Goal: Check status: Check status

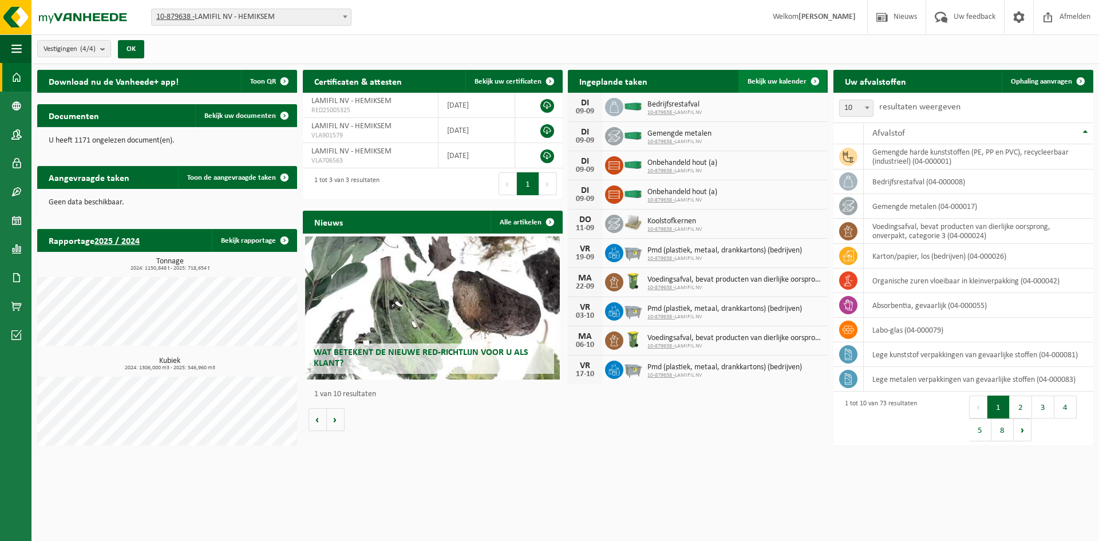
click at [801, 76] on link "Bekijk uw kalender" at bounding box center [782, 81] width 88 height 23
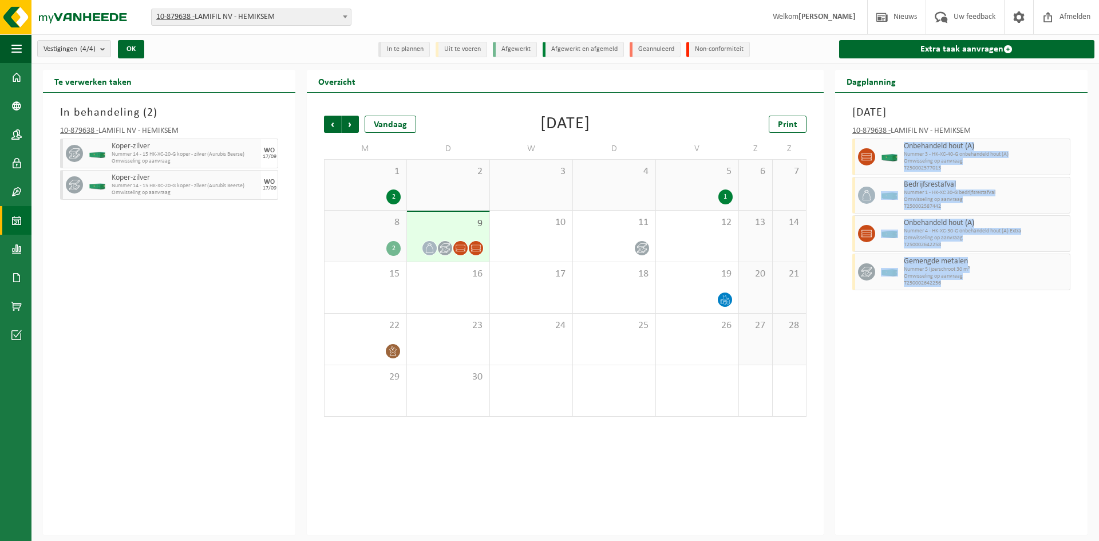
drag, startPoint x: 967, startPoint y: 282, endPoint x: 903, endPoint y: 147, distance: 149.3
click at [903, 147] on div "10-879638 - LAMIFIL NV - HEMIKSEM Onbehandeld hout (A) Nummer 3 - HK-XC-40-G on…" at bounding box center [960, 206] width 229 height 171
click at [903, 304] on div "Dinsdag 9 september 2025 10-879638 - LAMIFIL NV - HEMIKSEM Onbehandeld hout (A)…" at bounding box center [961, 314] width 252 height 442
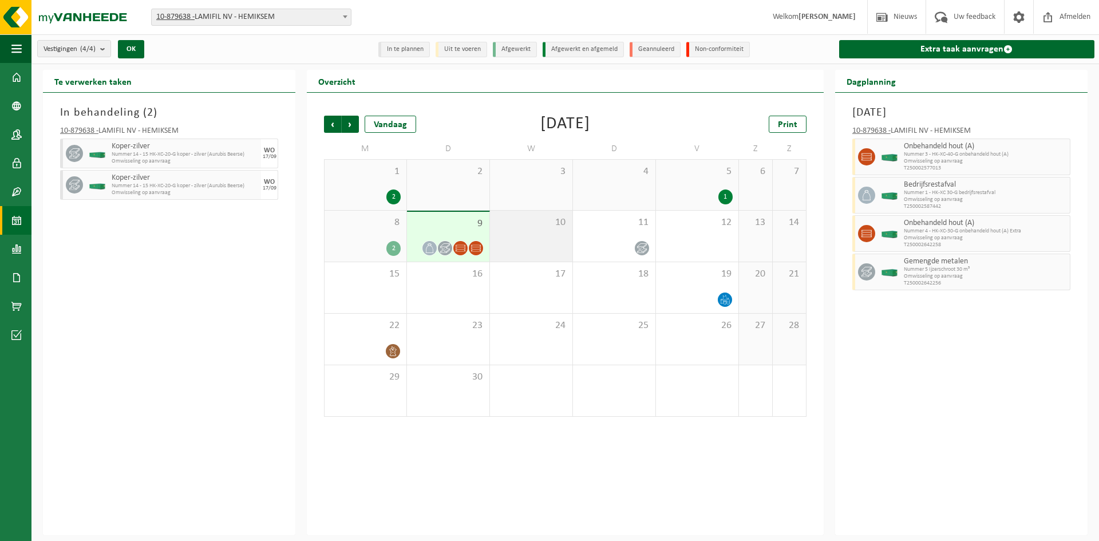
click at [506, 229] on div "10" at bounding box center [531, 236] width 82 height 51
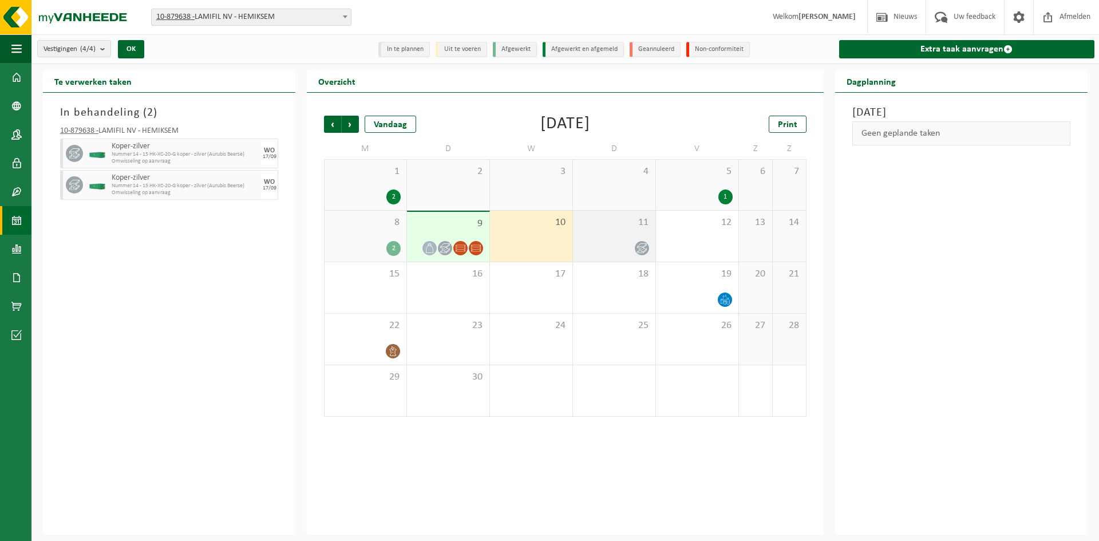
click at [597, 232] on div "11" at bounding box center [614, 236] width 82 height 51
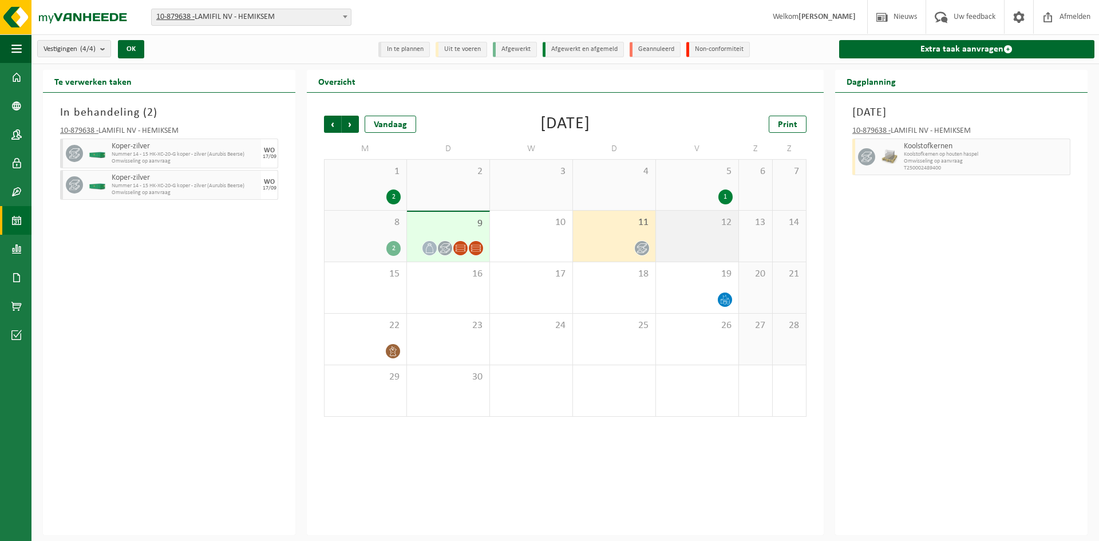
click at [685, 223] on span "12" at bounding box center [697, 222] width 71 height 13
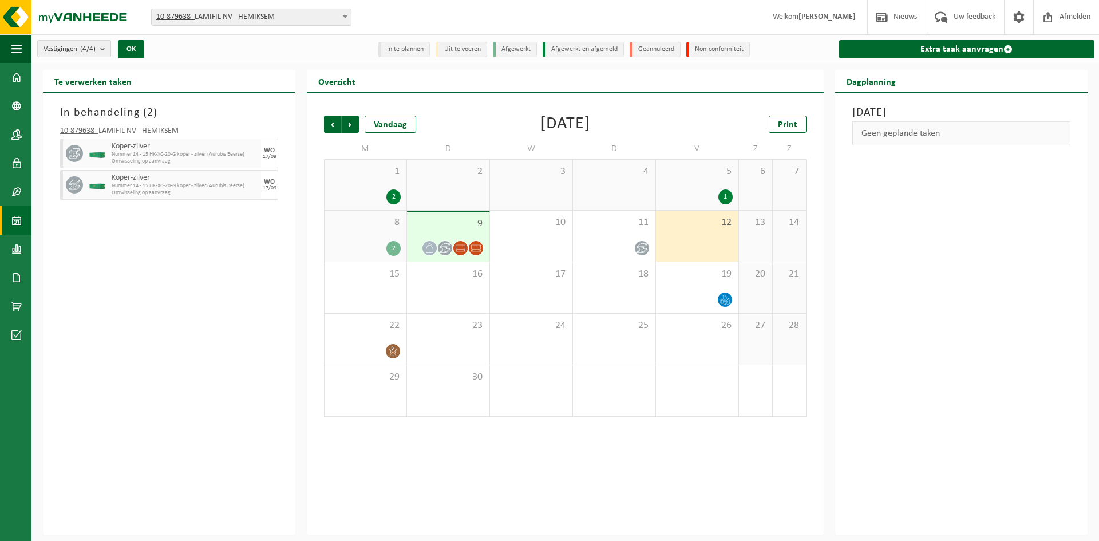
click at [449, 225] on span "9" at bounding box center [448, 223] width 71 height 13
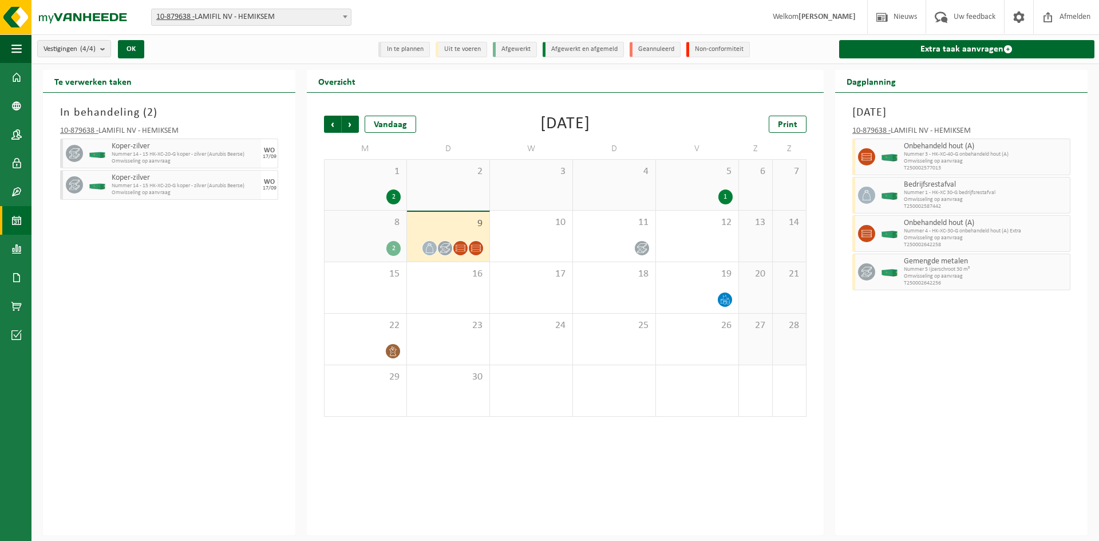
click at [156, 264] on div "In behandeling ( 2 ) 10-879638 - LAMIFIL NV - HEMIKSEM Koper-zilver Nummer 14 -…" at bounding box center [169, 314] width 252 height 442
click at [687, 227] on span "12" at bounding box center [697, 222] width 71 height 13
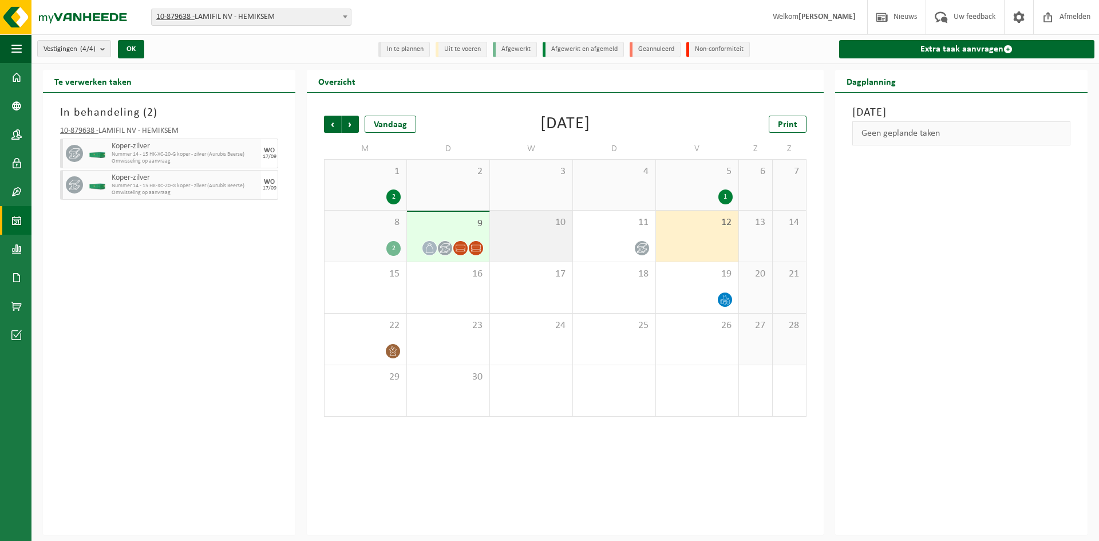
drag, startPoint x: 539, startPoint y: 219, endPoint x: 553, endPoint y: 217, distance: 15.0
click at [539, 219] on span "10" at bounding box center [531, 222] width 71 height 13
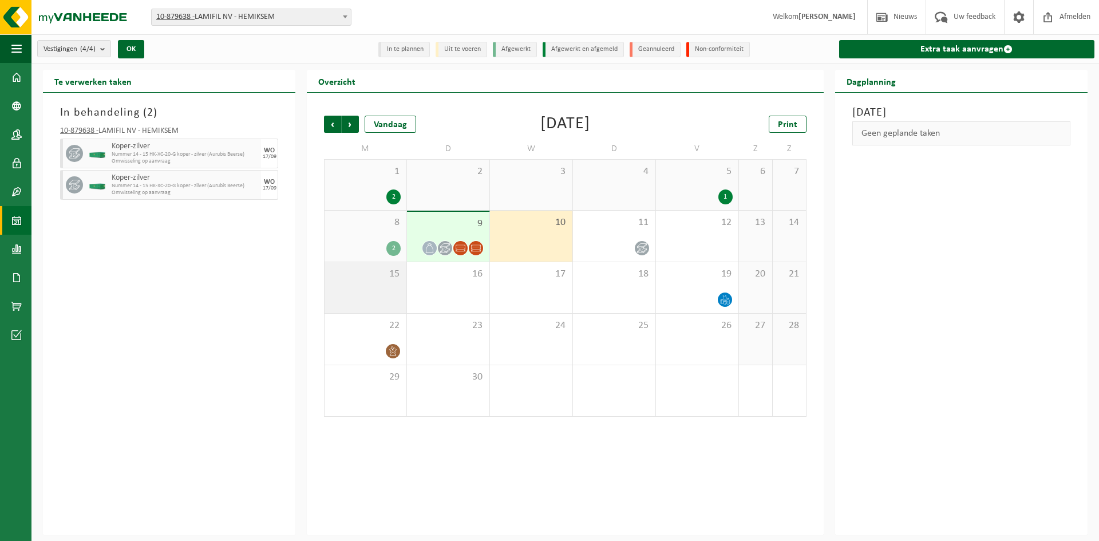
click at [374, 278] on span "15" at bounding box center [365, 274] width 70 height 13
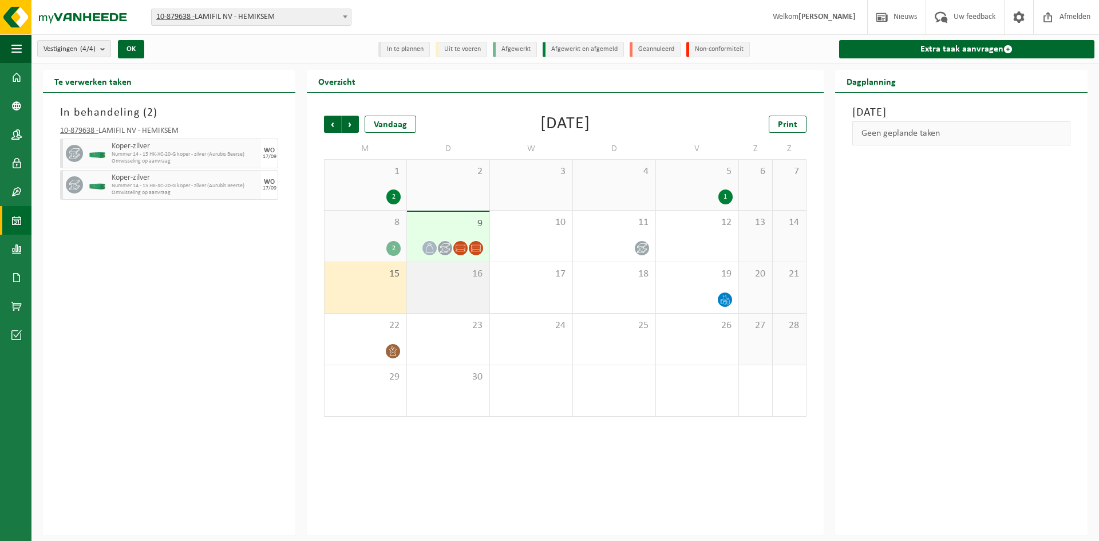
click at [449, 280] on div "16" at bounding box center [448, 287] width 82 height 51
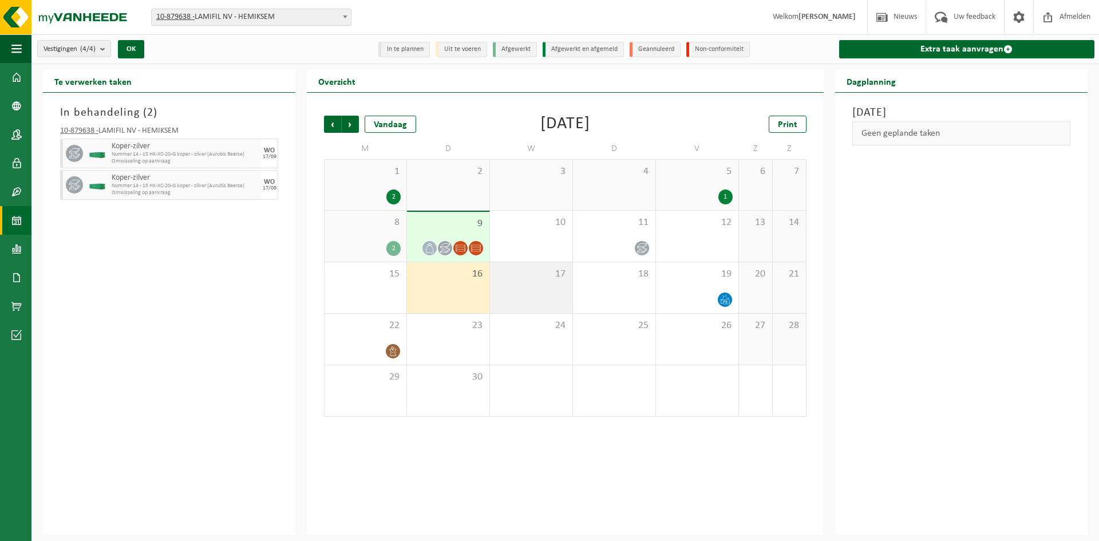
click at [518, 278] on span "17" at bounding box center [531, 274] width 71 height 13
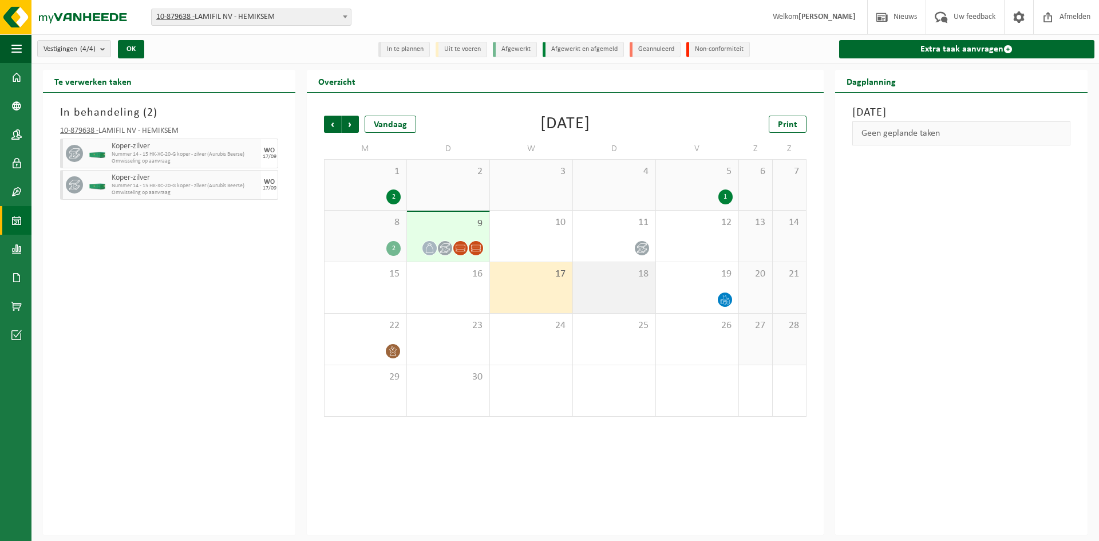
click at [597, 278] on span "18" at bounding box center [614, 274] width 71 height 13
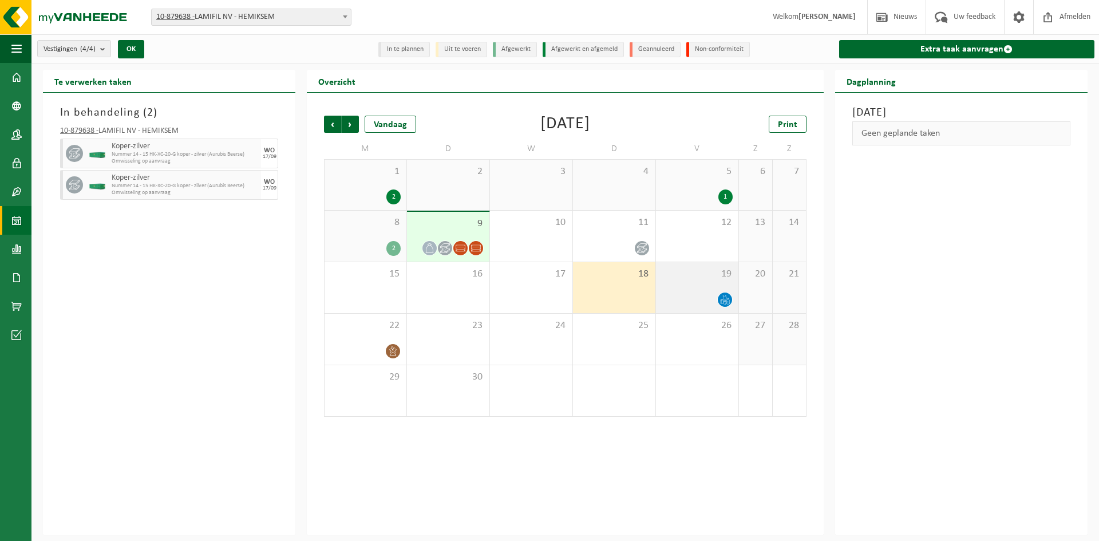
click at [670, 286] on div "19" at bounding box center [697, 287] width 82 height 51
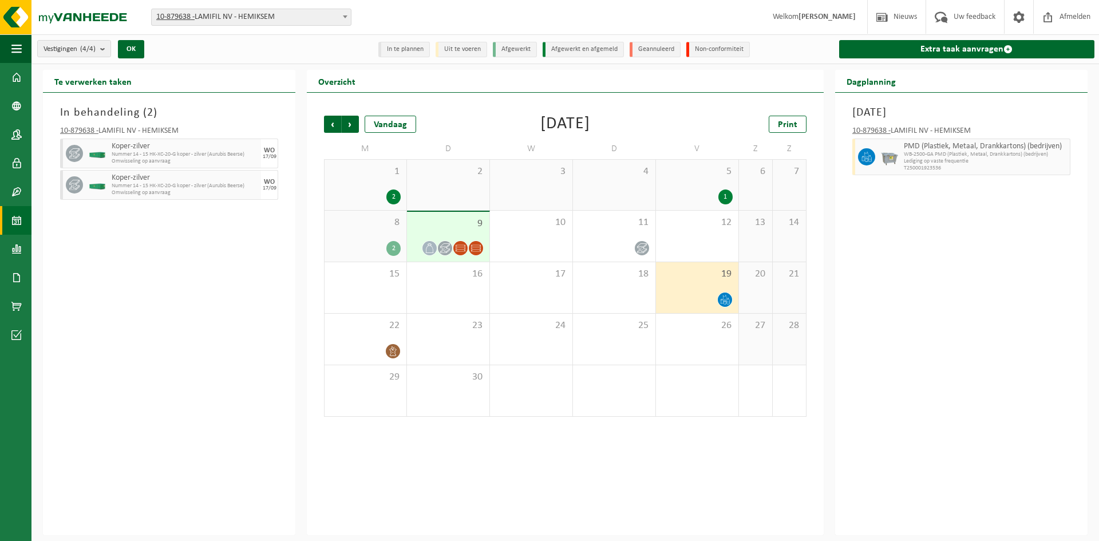
click at [460, 220] on span "9" at bounding box center [448, 223] width 71 height 13
